Goal: Information Seeking & Learning: Learn about a topic

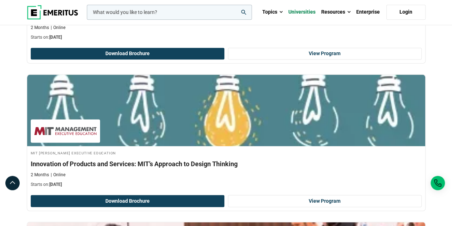
scroll to position [442, 0]
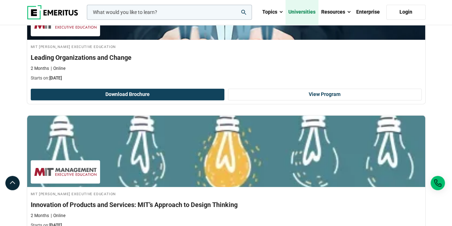
click at [298, 10] on link "Universities" at bounding box center [302, 12] width 33 height 25
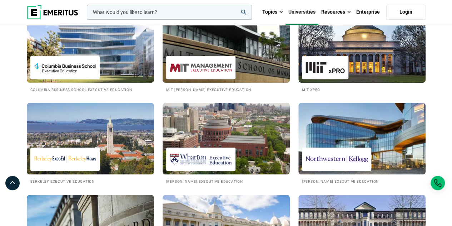
click at [215, 58] on div at bounding box center [200, 67] width 69 height 23
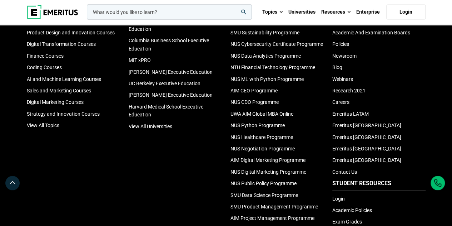
scroll to position [679, 0]
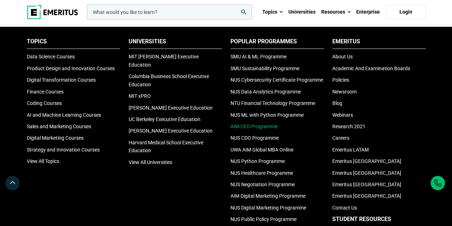
click at [257, 123] on link "AIM CEO Programme" at bounding box center [254, 126] width 47 height 6
click at [239, 147] on link "UWA AIM Global MBA Online" at bounding box center [262, 150] width 63 height 6
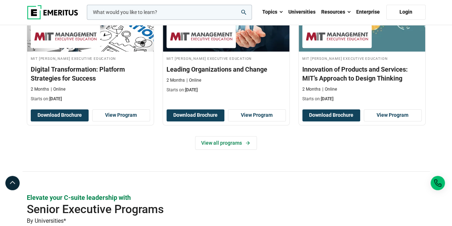
scroll to position [322, 0]
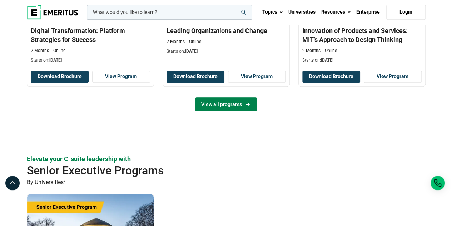
click at [222, 102] on link "View all programs" at bounding box center [226, 104] width 62 height 14
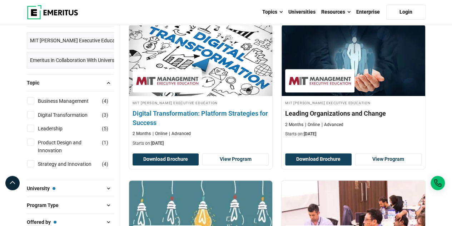
scroll to position [179, 0]
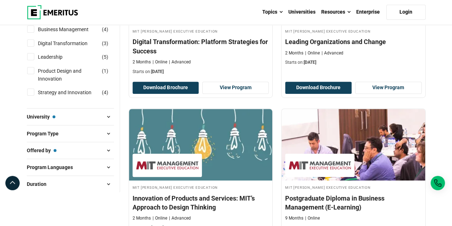
click at [108, 151] on span at bounding box center [108, 150] width 11 height 11
click at [107, 149] on span at bounding box center [108, 150] width 11 height 11
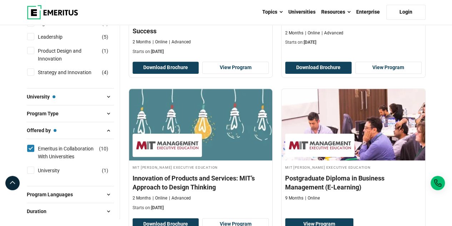
scroll to position [215, 0]
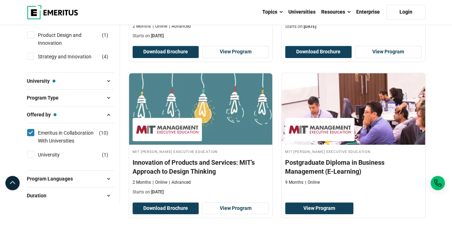
click at [32, 129] on input "Emeritus in Collaboration With Universities ( 10 )" at bounding box center [30, 132] width 7 height 7
checkbox input "false"
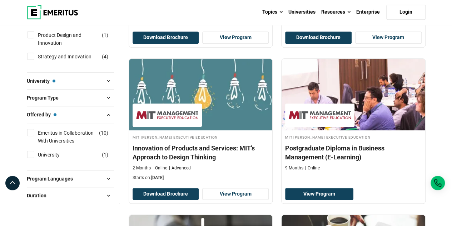
click at [27, 153] on input "University ( 1 )" at bounding box center [30, 154] width 7 height 7
checkbox input "true"
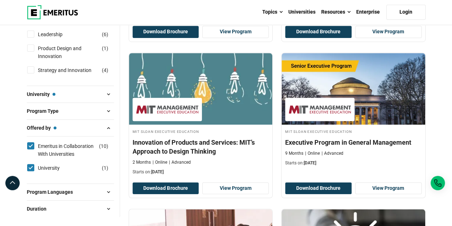
scroll to position [250, 0]
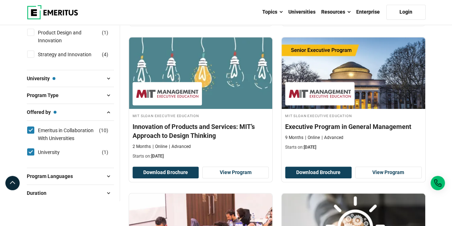
click at [34, 127] on input "Emeritus in Collaboration With Universities ( 10 )" at bounding box center [30, 129] width 7 height 7
checkbox input "false"
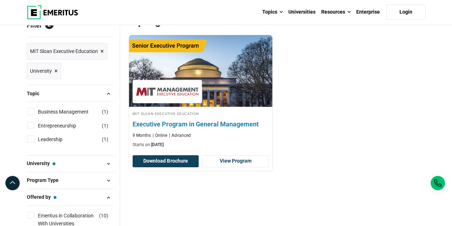
scroll to position [107, 0]
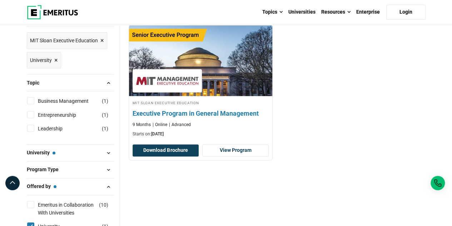
click at [161, 112] on h4 "Executive Program in General Management" at bounding box center [201, 113] width 137 height 9
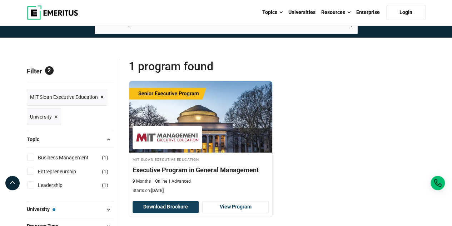
scroll to position [0, 0]
